Goal: Task Accomplishment & Management: Manage account settings

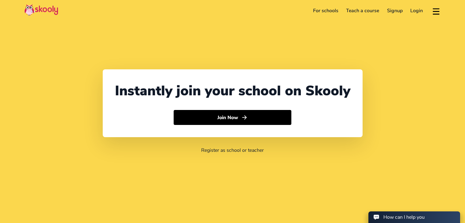
select select "91"
select select "[GEOGRAPHIC_DATA]"
select select "[GEOGRAPHIC_DATA]/[GEOGRAPHIC_DATA]"
click at [413, 15] on link "Login" at bounding box center [416, 11] width 20 height 10
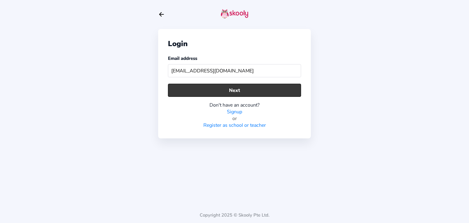
type input "[EMAIL_ADDRESS][DOMAIN_NAME]"
click at [286, 84] on button "Next" at bounding box center [234, 90] width 133 height 13
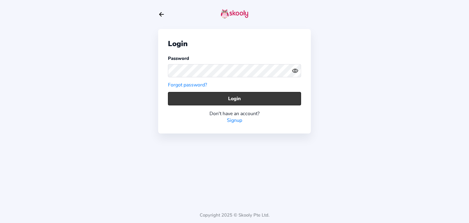
click at [281, 96] on button "Login" at bounding box center [234, 98] width 133 height 13
